Goal: Task Accomplishment & Management: Complete application form

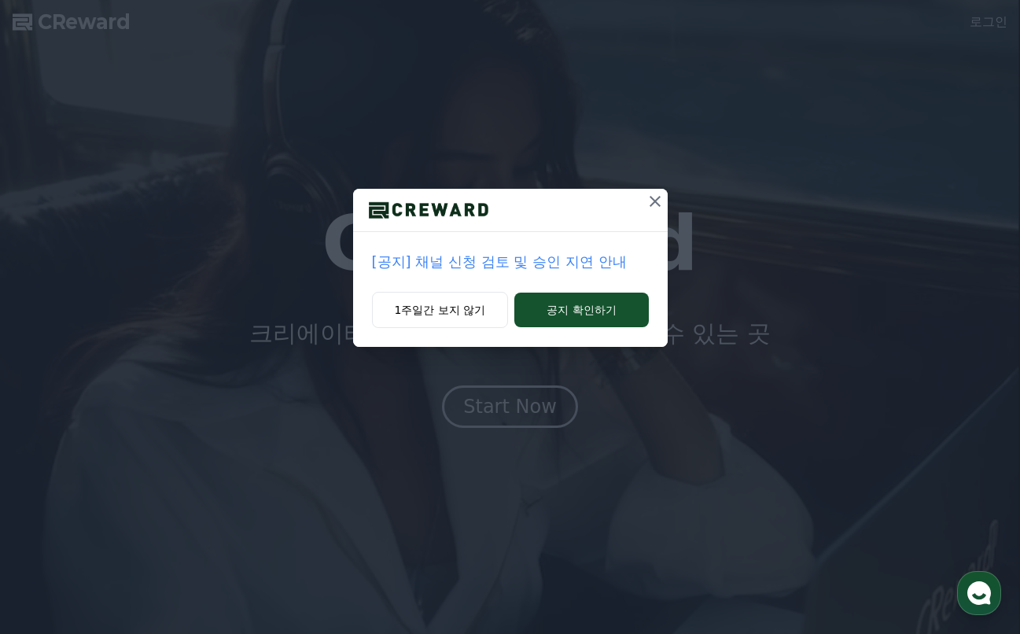
click at [478, 260] on p "[공지] 채널 신청 검토 및 승인 지연 안내" at bounding box center [510, 262] width 277 height 22
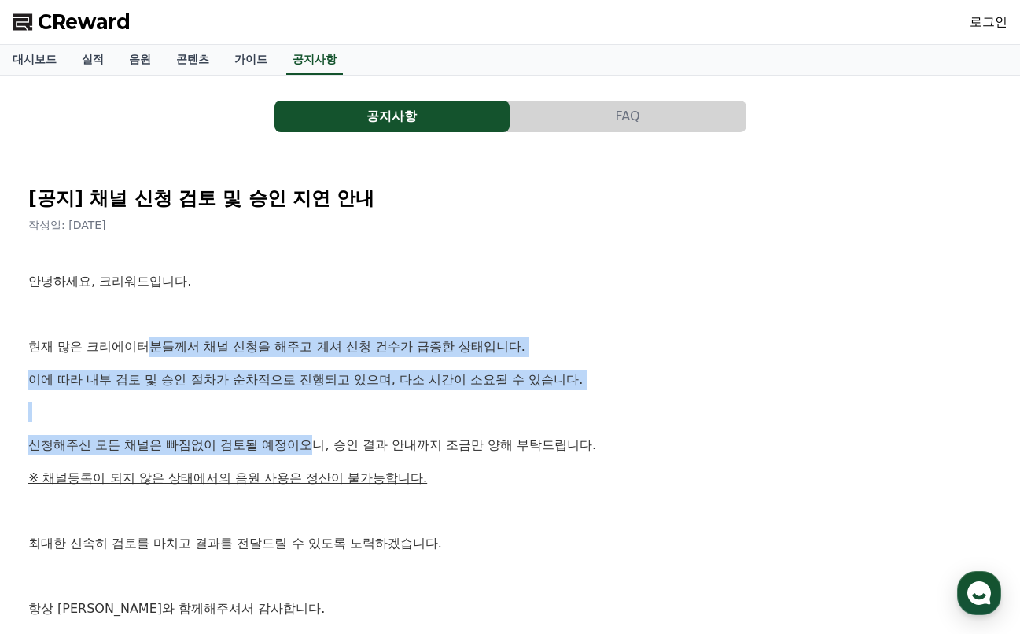
drag, startPoint x: 145, startPoint y: 346, endPoint x: 319, endPoint y: 447, distance: 201.5
click at [319, 447] on div "안녕하세요, 크리워드입니다. 현재 많은 크리에이터분들께서 채널 신청을 해주고 계셔 신청 건수가 급증한 상태입니다. 이에 따라 내부 검토 및 승…" at bounding box center [509, 477] width 963 height 413
click at [974, 17] on link "로그인" at bounding box center [988, 22] width 38 height 19
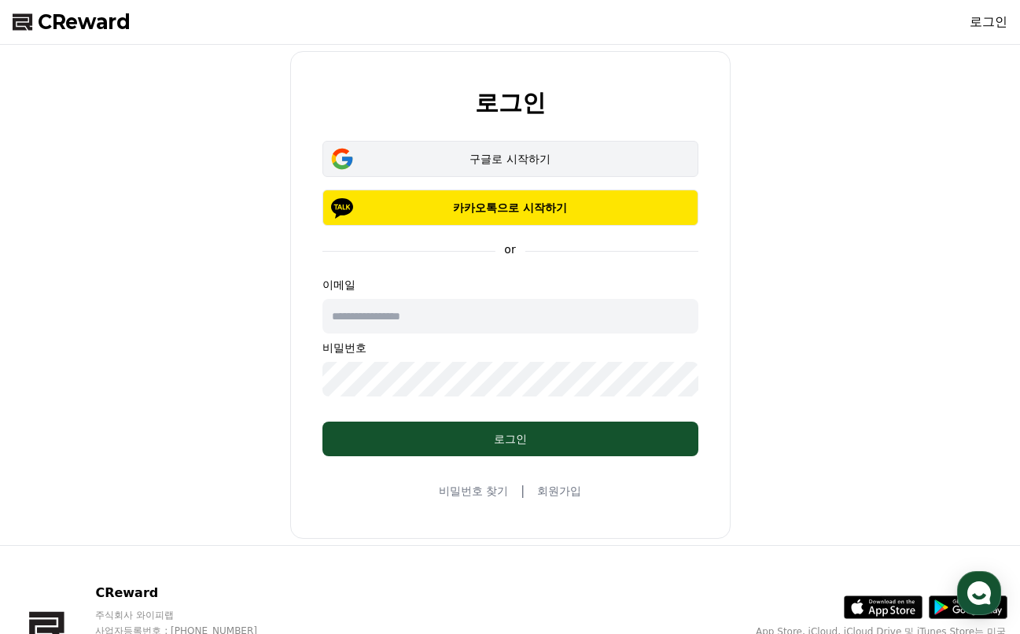
click at [567, 166] on div "구글로 시작하기" at bounding box center [510, 159] width 330 height 16
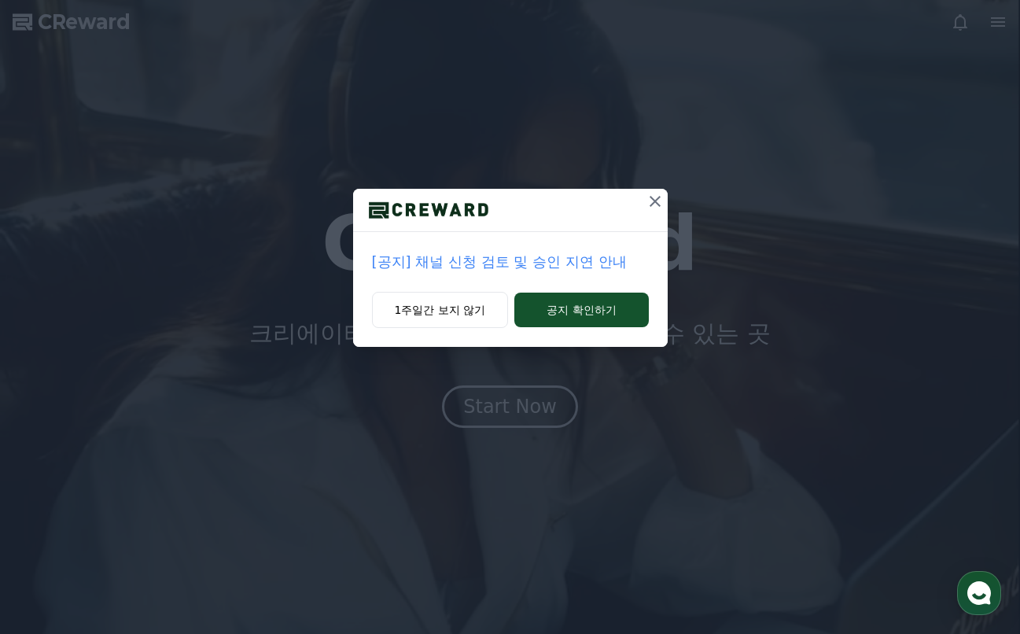
click at [654, 206] on icon at bounding box center [654, 201] width 19 height 19
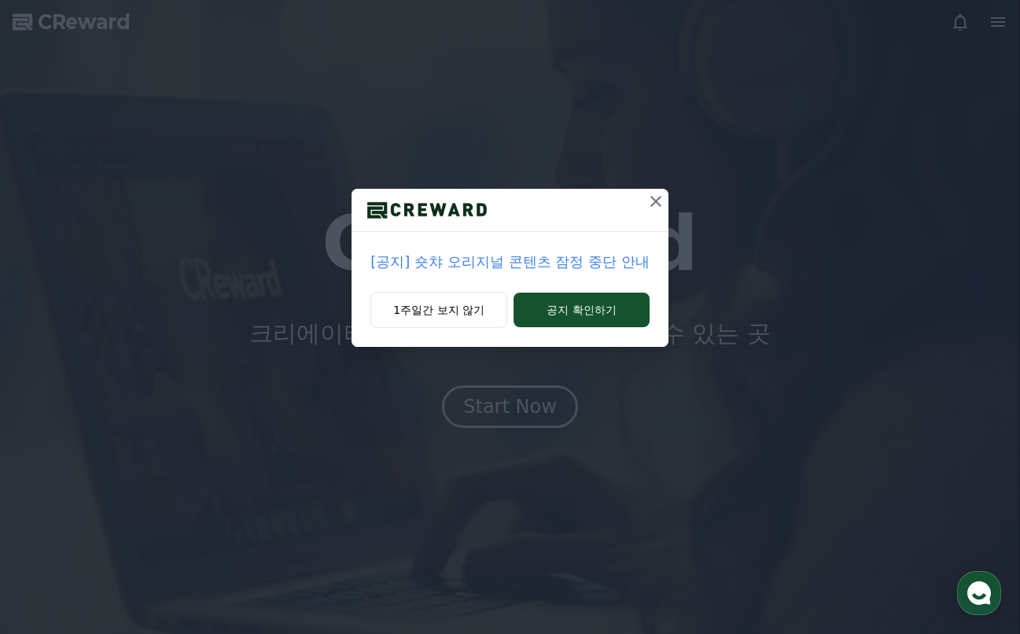
click at [654, 206] on icon at bounding box center [655, 201] width 19 height 19
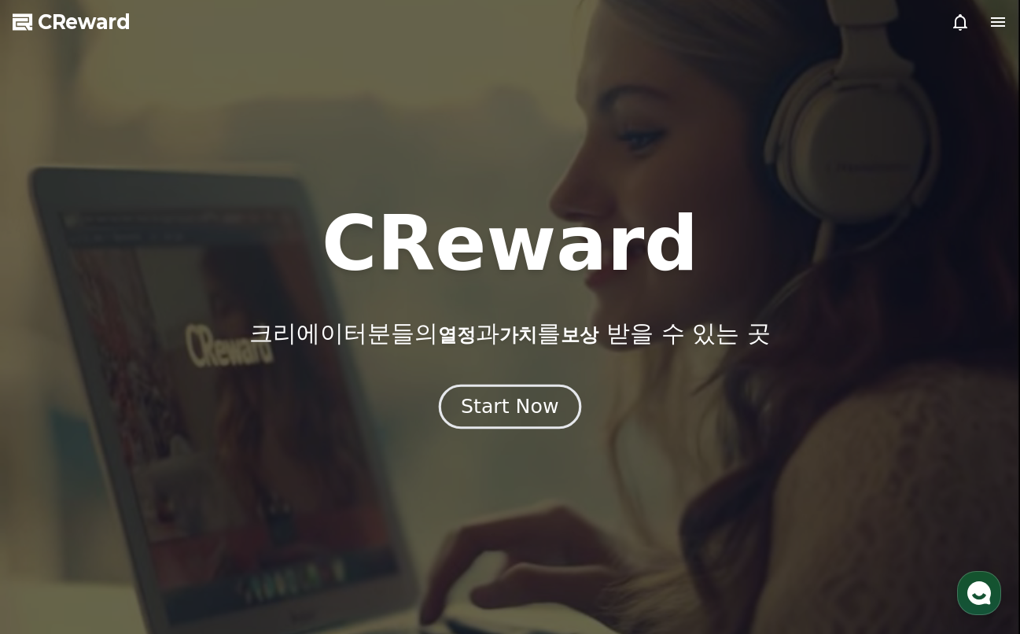
click at [534, 395] on div "Start Now" at bounding box center [509, 406] width 97 height 27
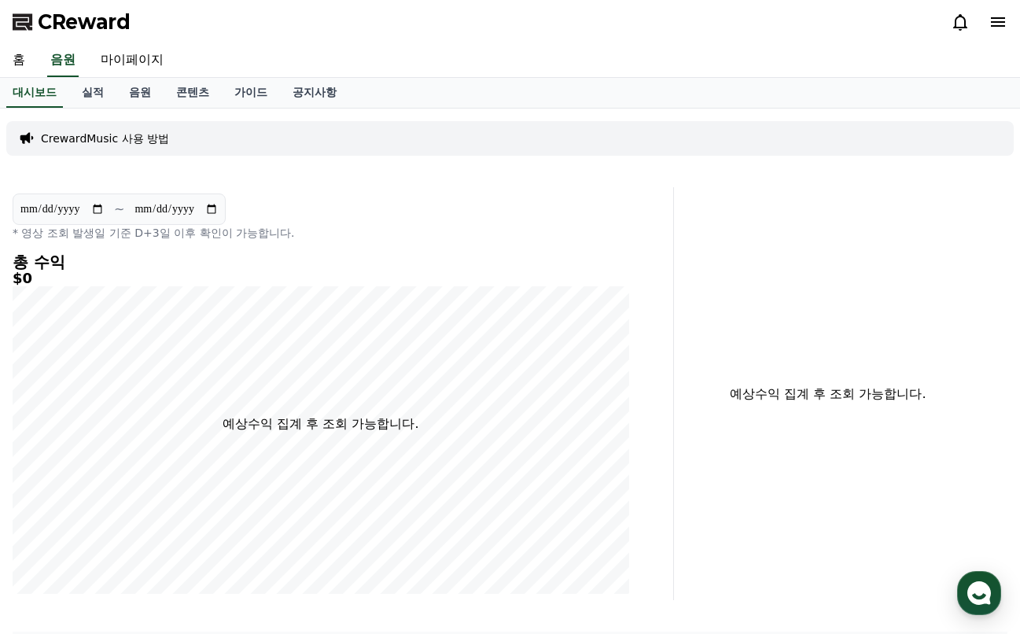
click at [998, 35] on div "CReward" at bounding box center [510, 22] width 1020 height 44
click at [997, 28] on icon at bounding box center [997, 22] width 19 height 19
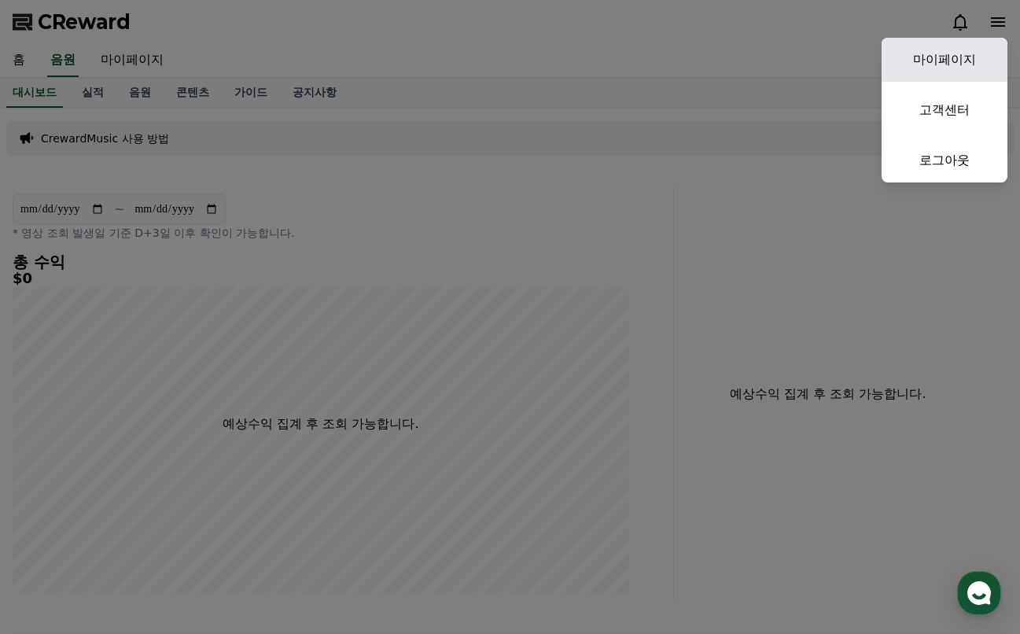
click at [952, 58] on link "마이페이지" at bounding box center [944, 60] width 126 height 44
select select "**********"
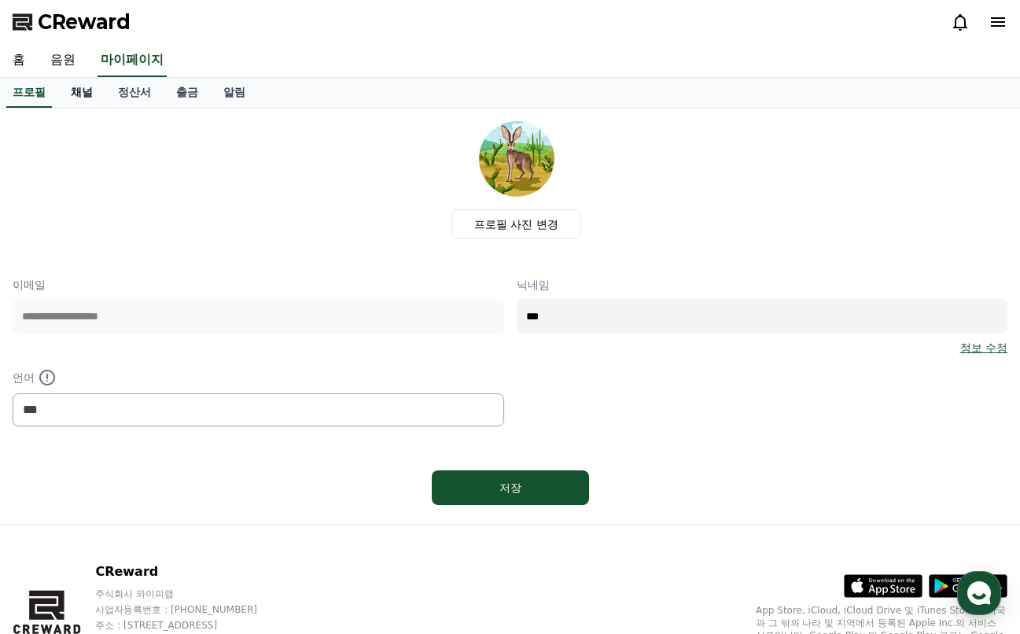
click at [89, 93] on link "채널" at bounding box center [81, 93] width 47 height 30
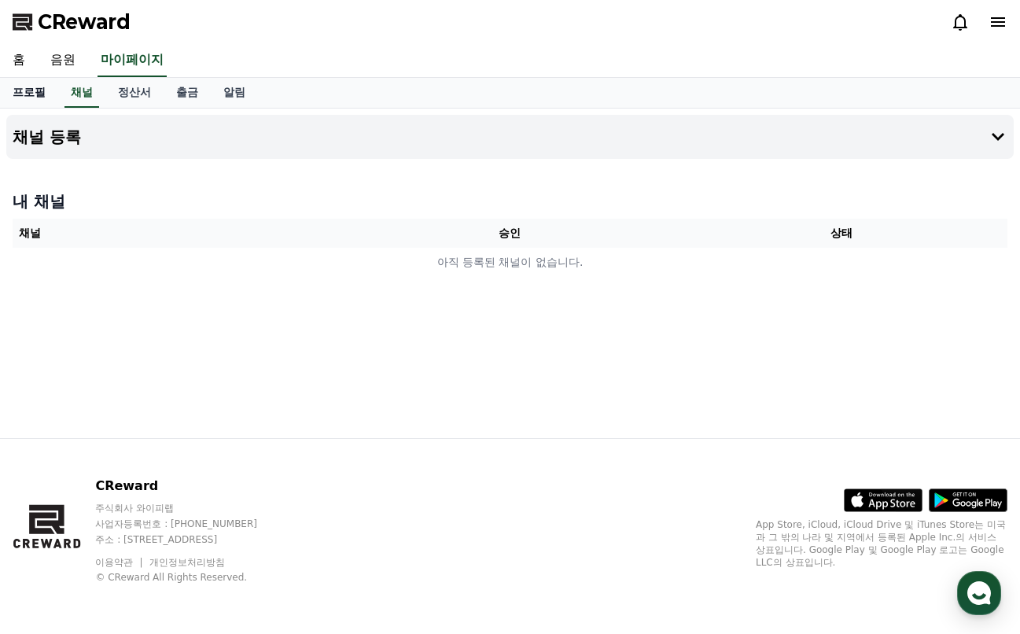
click at [41, 87] on link "프로필" at bounding box center [29, 93] width 58 height 30
select select "**********"
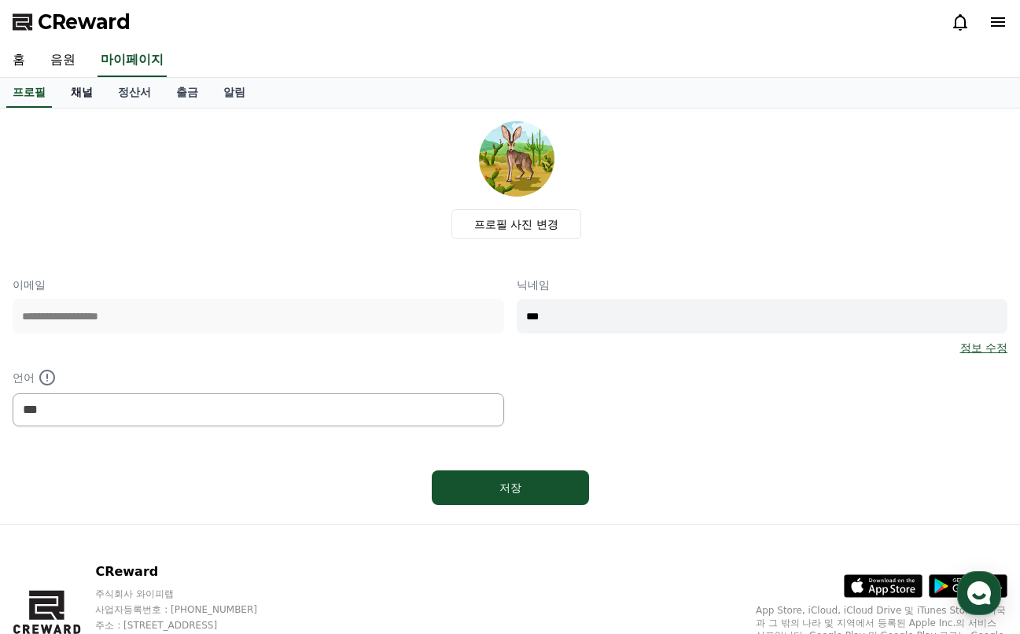
click at [91, 90] on link "채널" at bounding box center [81, 93] width 47 height 30
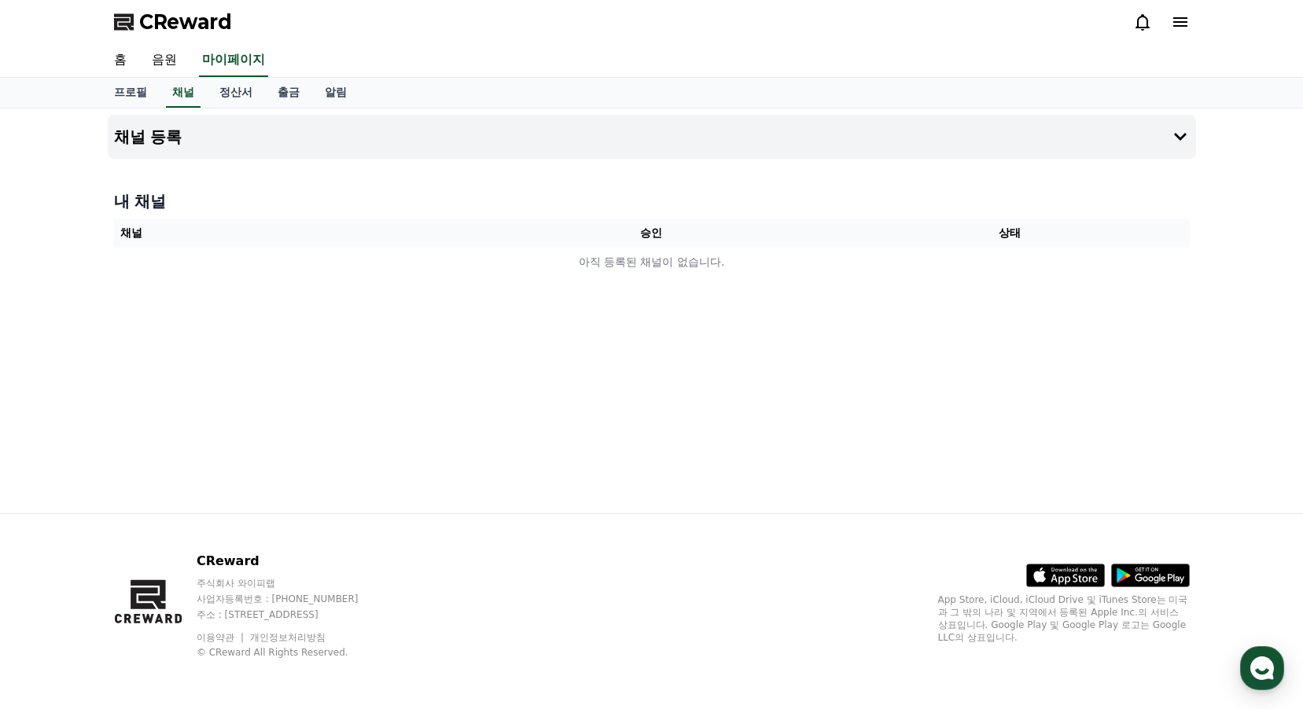
click at [1019, 112] on div "채널 등록 내 채널 채널 승인 상태 아직 등록된 채널이 없습니다." at bounding box center [651, 310] width 1101 height 405
click at [1019, 133] on icon at bounding box center [1180, 136] width 19 height 19
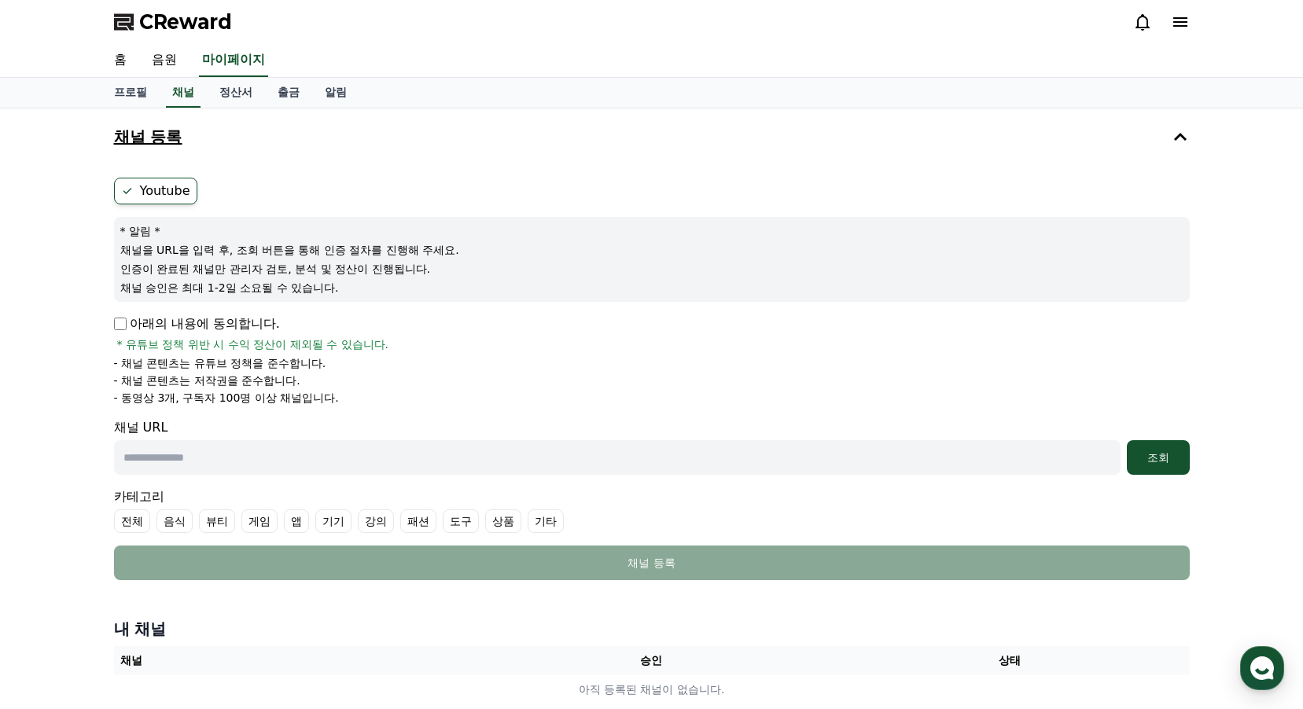
drag, startPoint x: 153, startPoint y: 399, endPoint x: 306, endPoint y: 400, distance: 152.5
click at [306, 400] on p "- 동영상 3개, 구독자 100명 이상 채널입니다." at bounding box center [226, 398] width 225 height 16
drag, startPoint x: 128, startPoint y: 345, endPoint x: 259, endPoint y: 384, distance: 136.8
click at [259, 384] on div "아래의 내용에 동의합니다. * 유튜브 정책 위반 시 수익 정산이 제외될 수 있습니다. - 채널 콘텐츠는 유튜브 정책을 준수합니다. - 채널 콘…" at bounding box center [652, 359] width 1076 height 91
click at [74, 381] on div "채널 등록 Youtube * 알림 * 채널을 URL을 입력 후, 조회 버튼을 통해 인증 절차를 진행해 주세요. 인증이 완료된 채널만 관리자 검…" at bounding box center [651, 412] width 1303 height 609
